Goal: Communication & Community: Participate in discussion

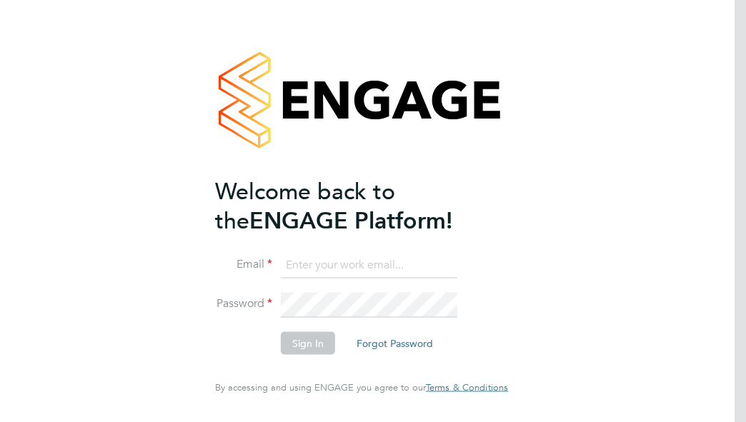
type input "Frank.Pocock@morganhunt.com"
click at [301, 346] on button "Sign In" at bounding box center [308, 343] width 54 height 23
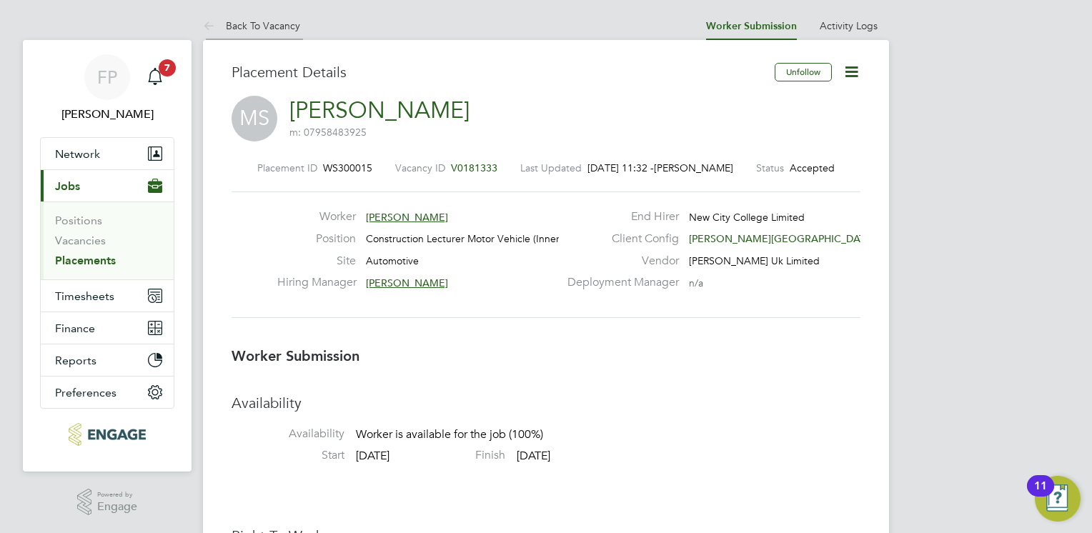
click at [214, 25] on icon at bounding box center [212, 27] width 18 height 18
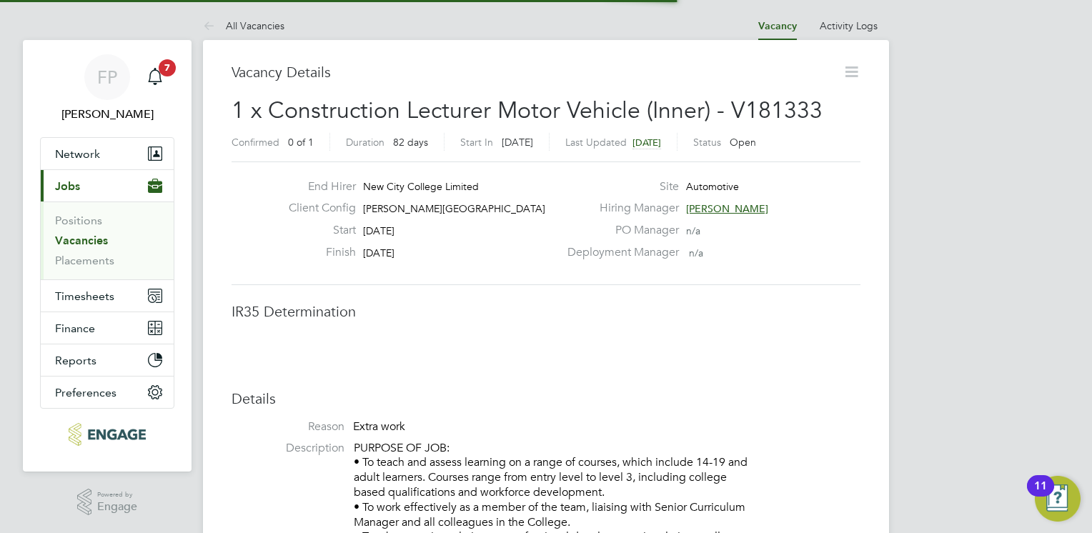
scroll to position [23, 282]
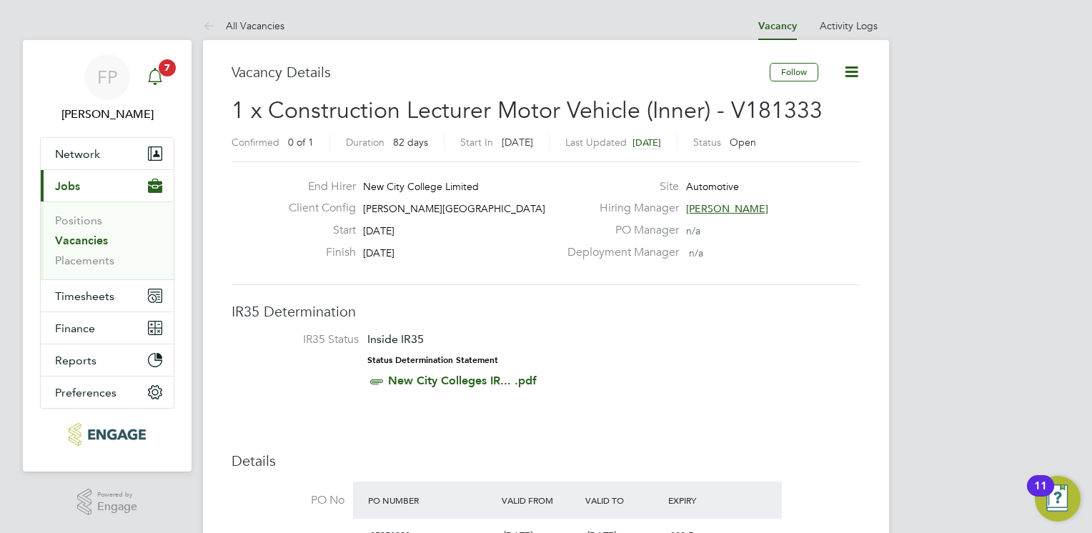
click at [174, 70] on span "7" at bounding box center [167, 67] width 17 height 17
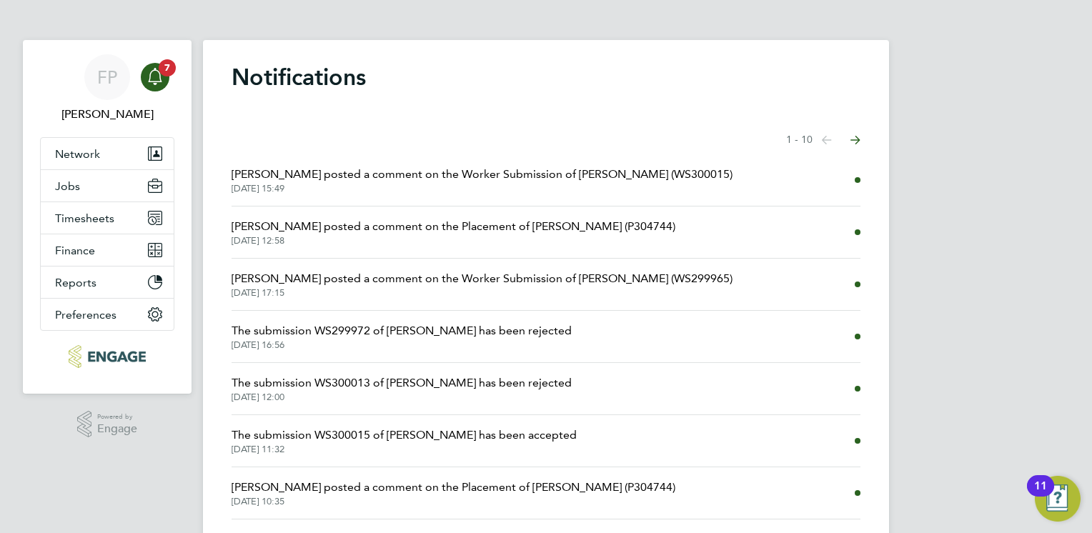
click at [424, 231] on span "[PERSON_NAME] posted a comment on the Placement of [PERSON_NAME] (P304744)" at bounding box center [453, 226] width 444 height 17
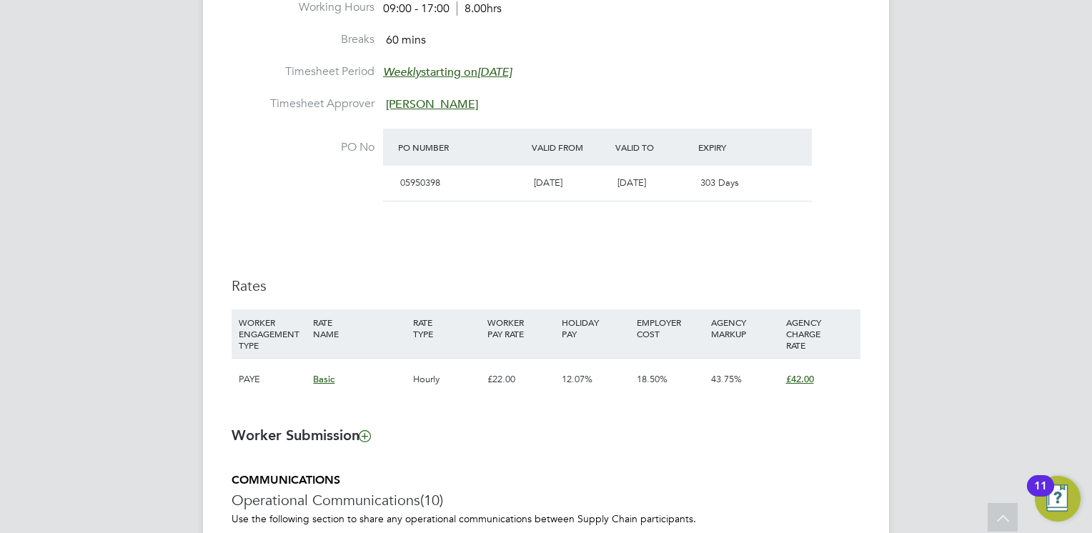
scroll to position [522, 0]
